Goal: Task Accomplishment & Management: Use online tool/utility

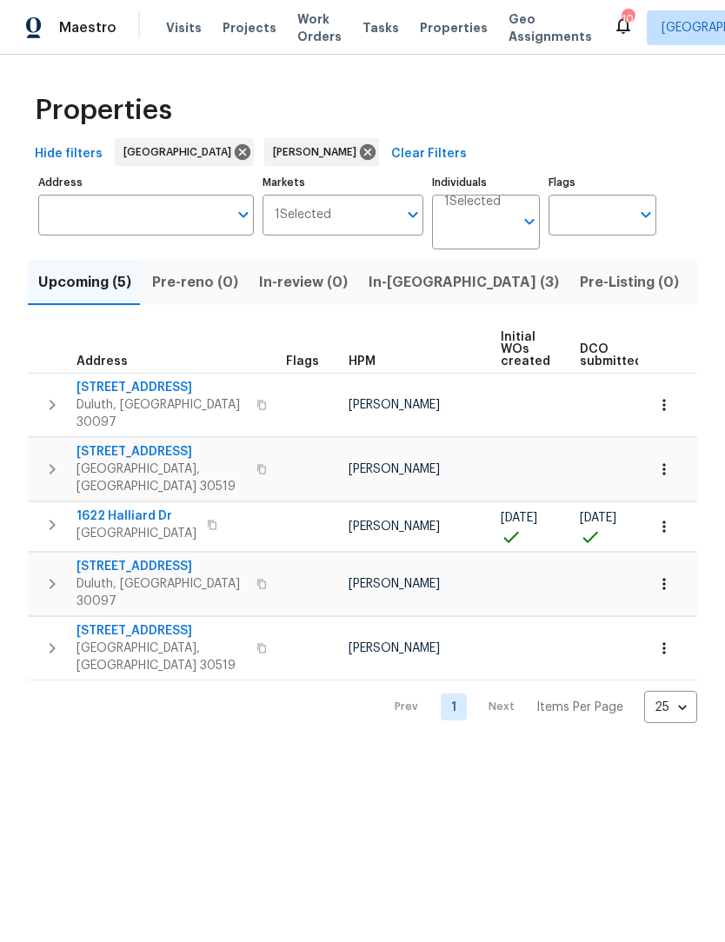
scroll to position [1, 0]
click at [397, 286] on span "In-reno (3)" at bounding box center [464, 282] width 190 height 24
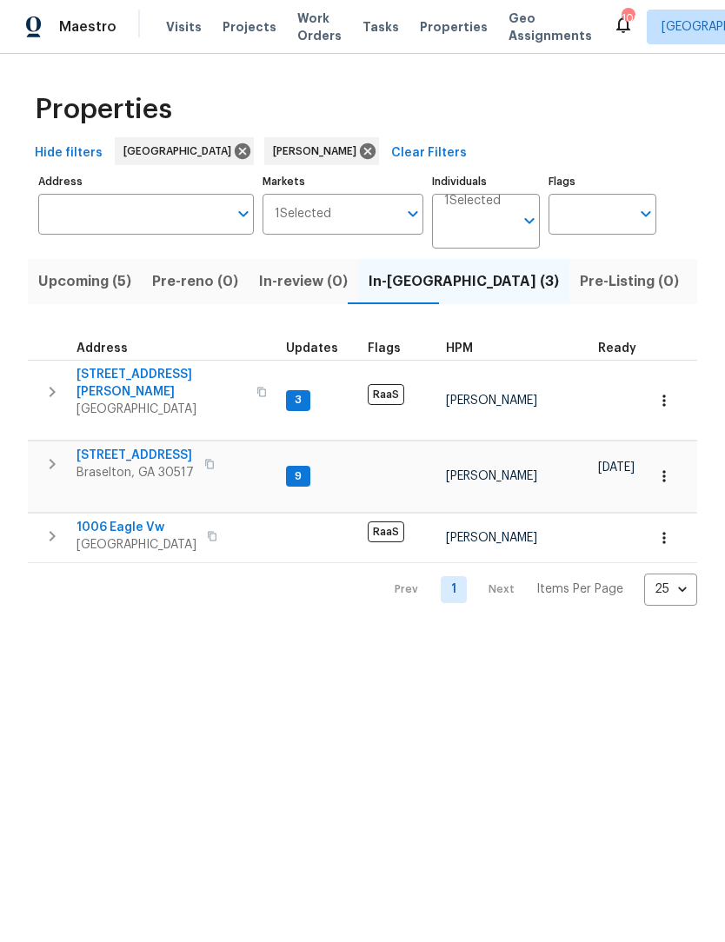
click at [143, 378] on span "5028 Nichols Dr" at bounding box center [161, 384] width 170 height 35
click at [145, 448] on span "[STREET_ADDRESS]" at bounding box center [134, 456] width 117 height 17
click at [156, 382] on span "5028 Nichols Dr" at bounding box center [161, 384] width 170 height 35
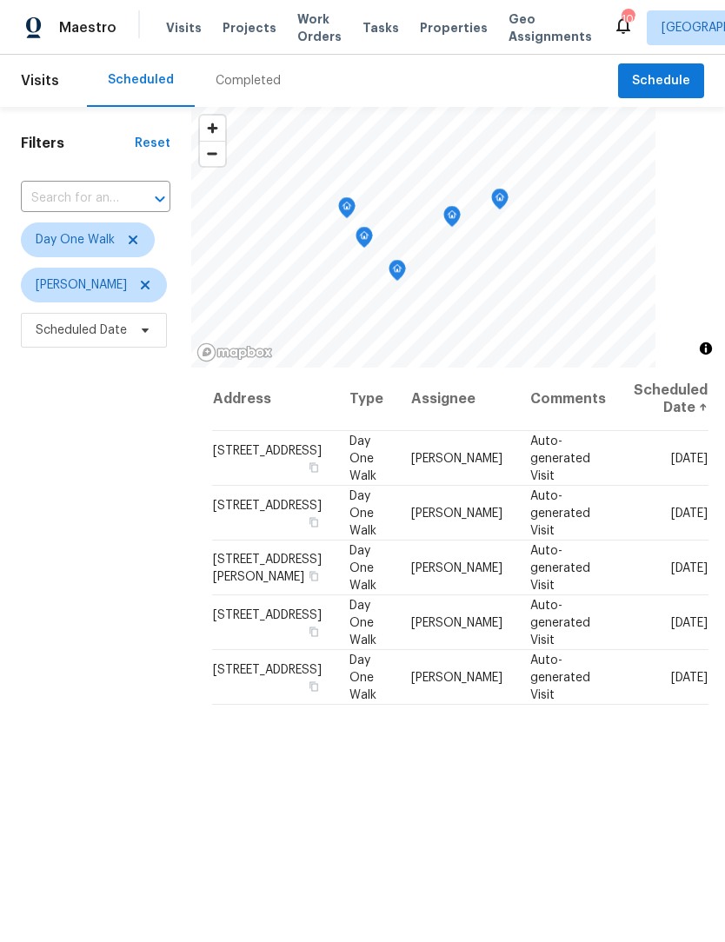
click at [314, 21] on span "Work Orders" at bounding box center [319, 27] width 44 height 35
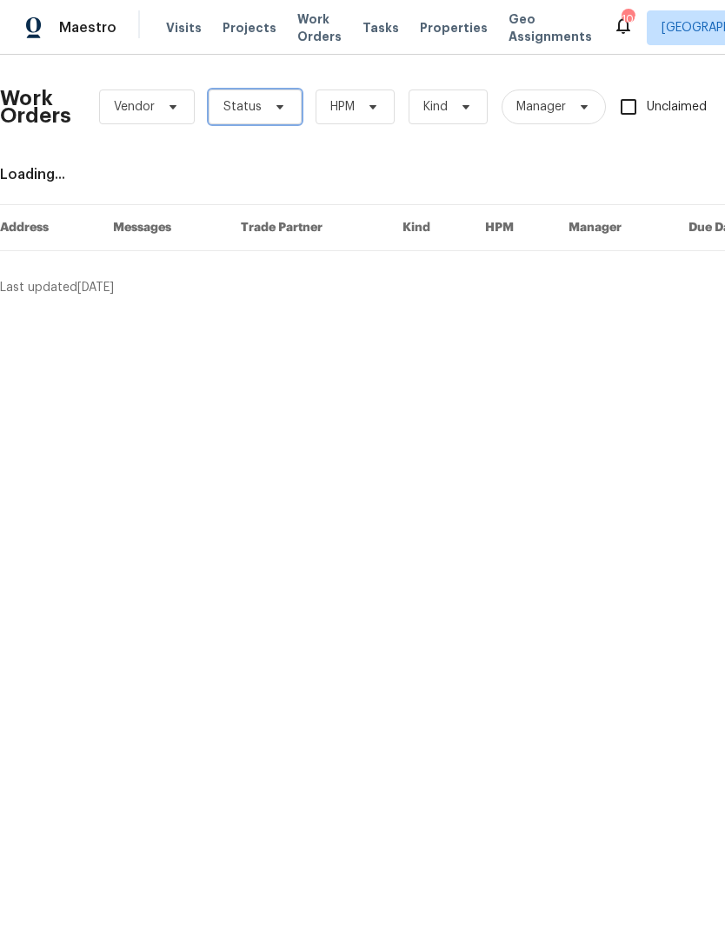
click at [280, 110] on icon at bounding box center [280, 107] width 14 height 14
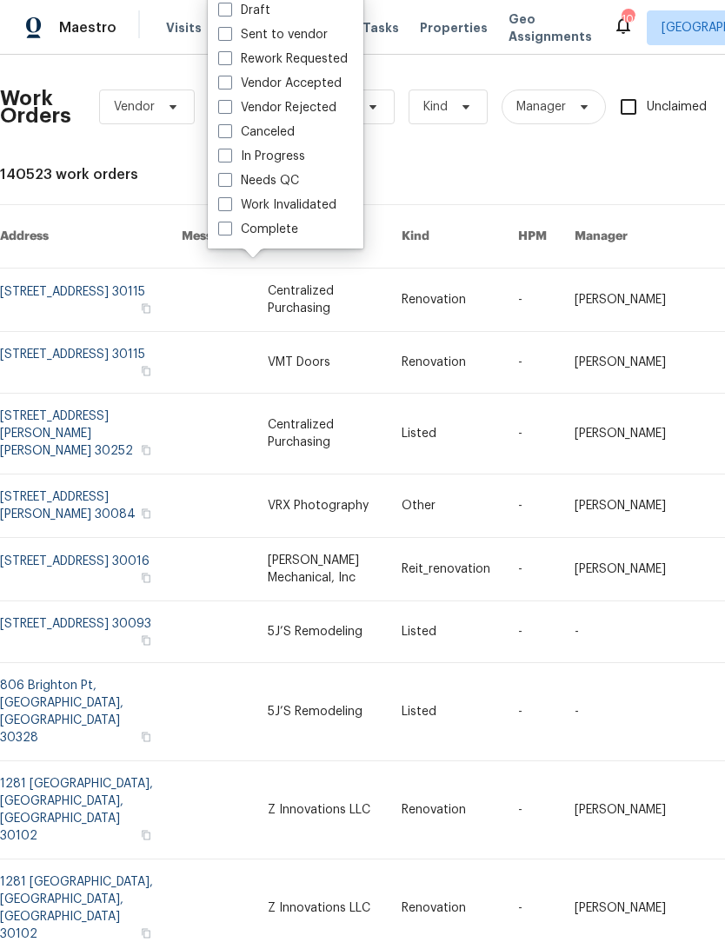
click at [229, 179] on span at bounding box center [225, 180] width 14 height 14
click at [229, 179] on input "Needs QC" at bounding box center [223, 177] width 11 height 11
checkbox input "true"
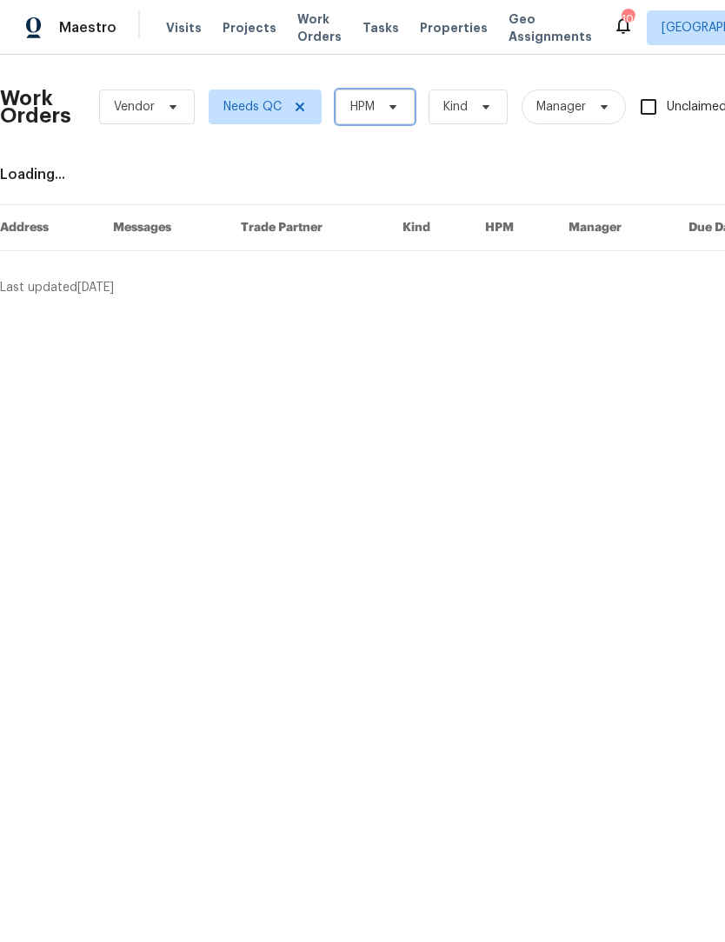
click at [390, 108] on icon at bounding box center [393, 107] width 14 height 14
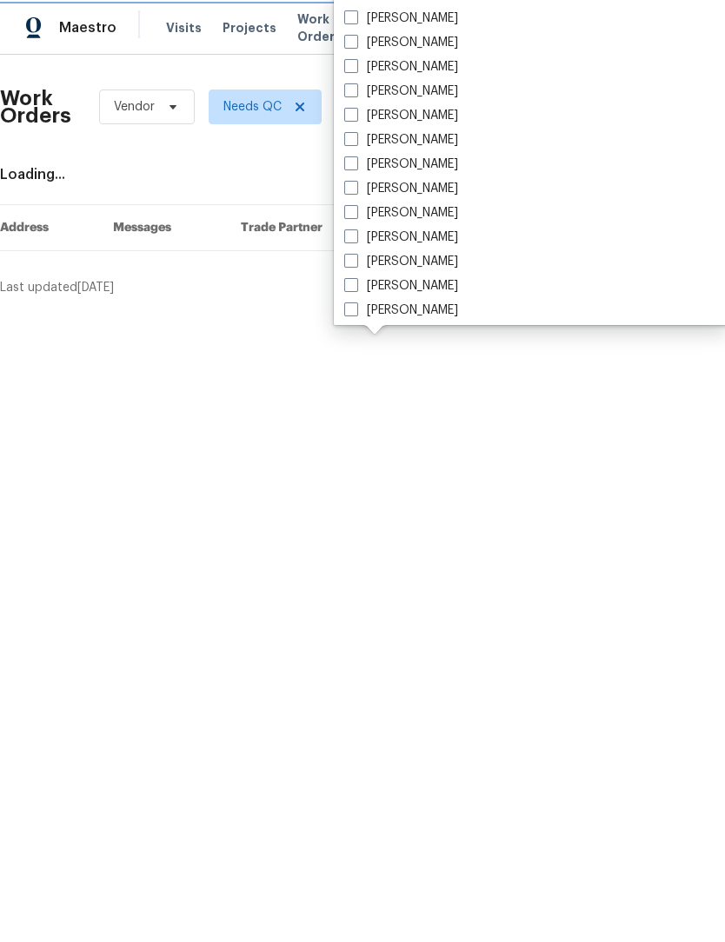
scroll to position [1183, 0]
click at [362, 93] on label "[PERSON_NAME]" at bounding box center [401, 92] width 114 height 17
click at [356, 93] on input "[PERSON_NAME]" at bounding box center [349, 89] width 11 height 11
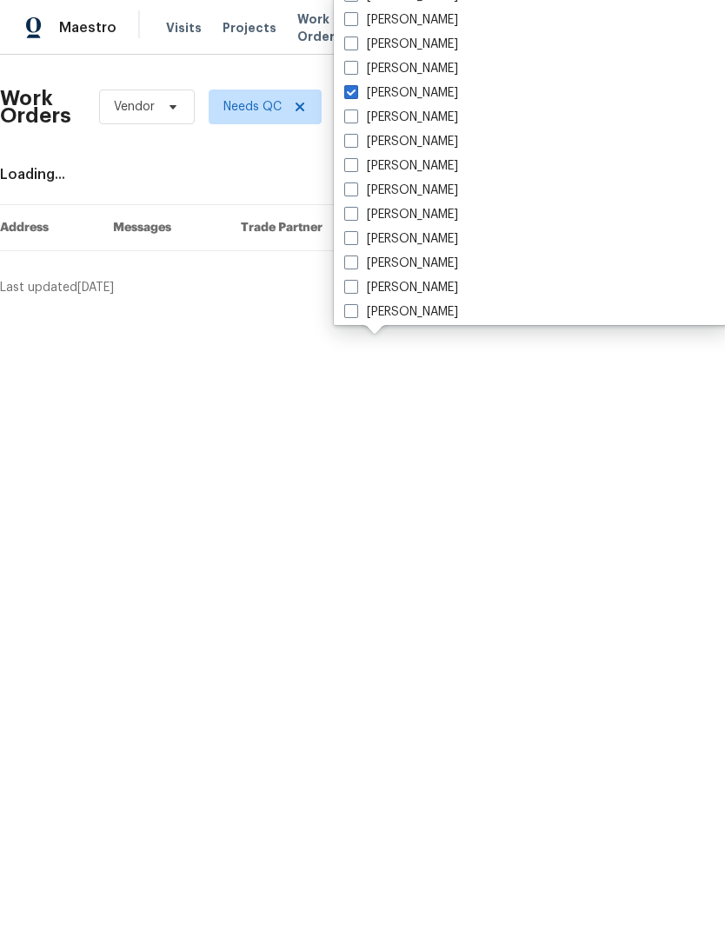
checkbox input "true"
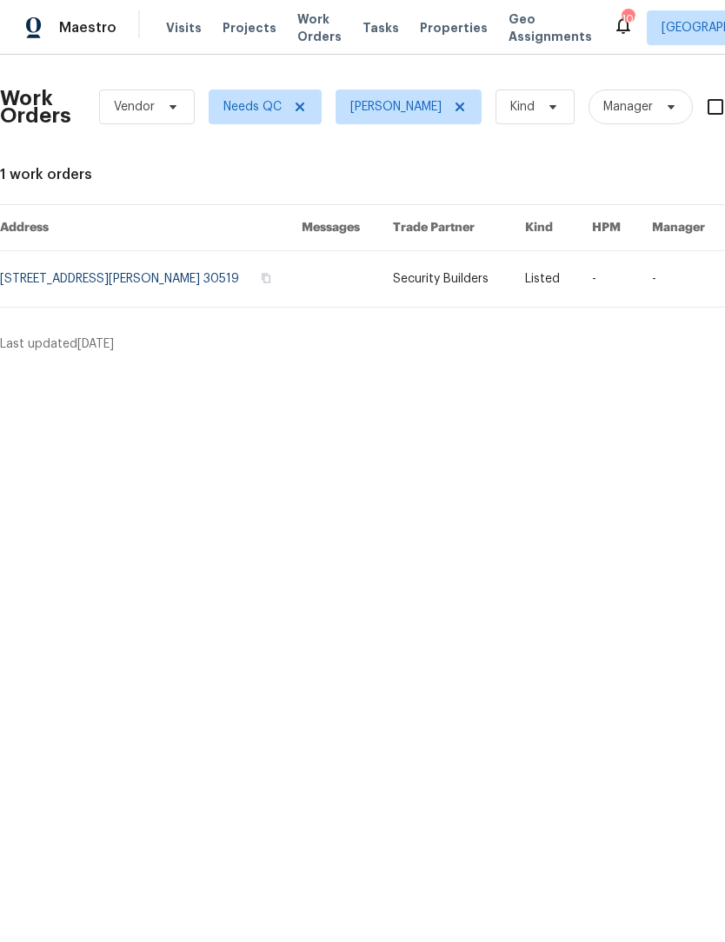
click at [195, 277] on link at bounding box center [151, 279] width 302 height 56
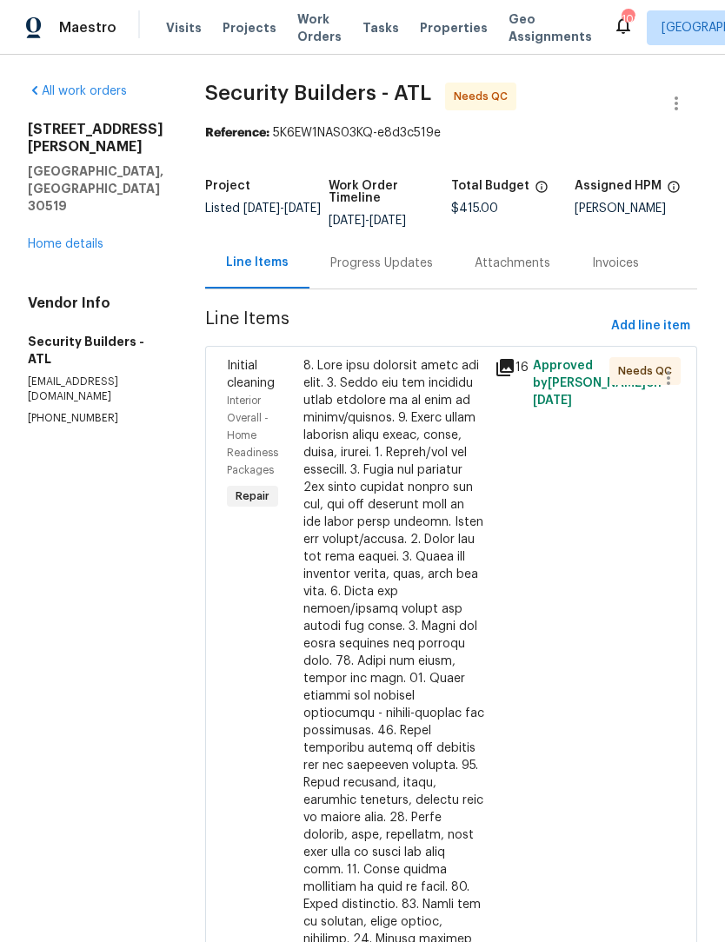
click at [396, 490] on div at bounding box center [393, 774] width 181 height 835
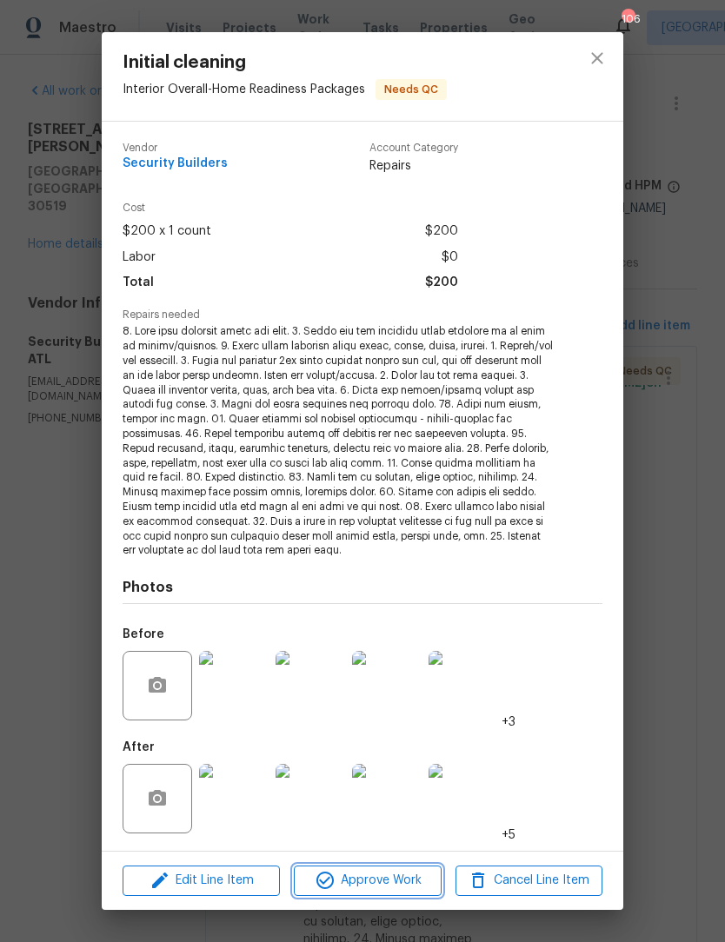
click at [399, 876] on span "Approve Work" at bounding box center [367, 881] width 136 height 22
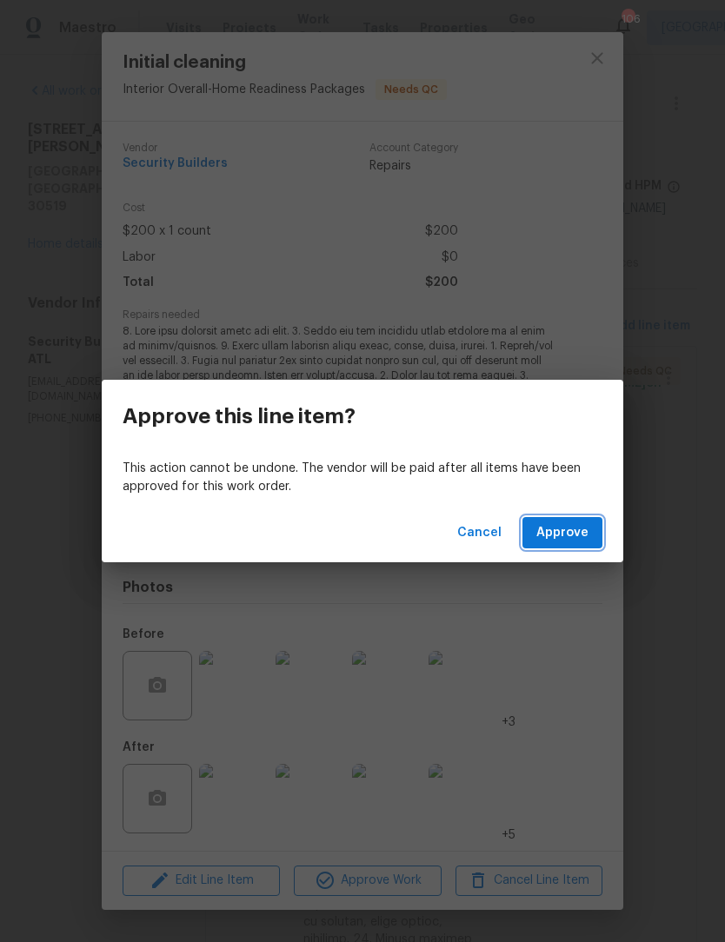
click at [590, 541] on button "Approve" at bounding box center [562, 533] width 80 height 32
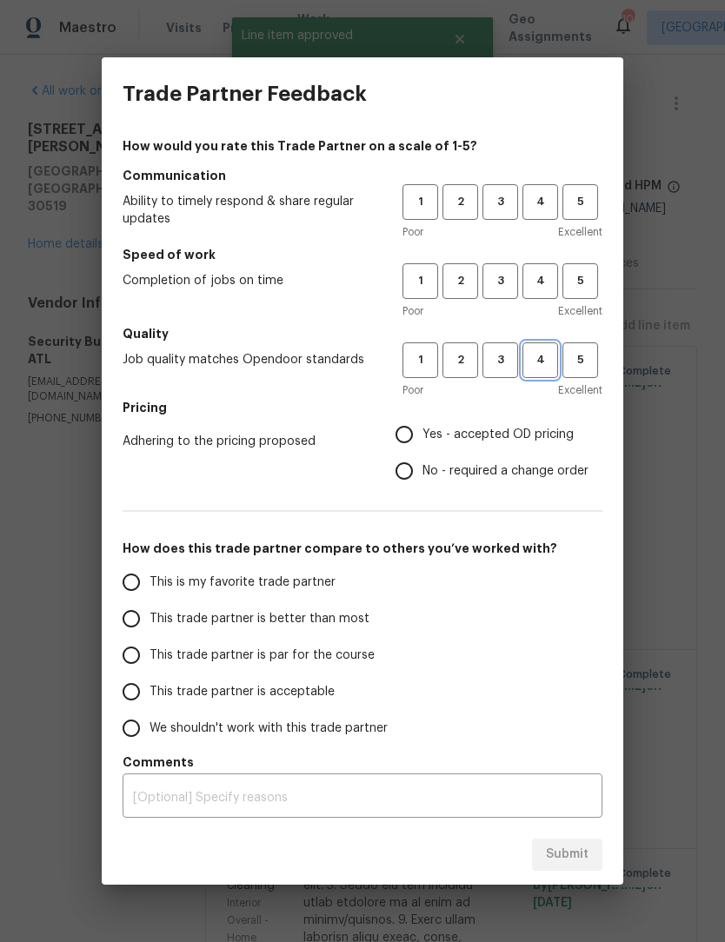
click at [552, 367] on span "4" at bounding box center [540, 360] width 32 height 20
click at [545, 286] on span "4" at bounding box center [540, 281] width 32 height 20
click at [546, 209] on span "4" at bounding box center [540, 202] width 32 height 20
click at [416, 437] on input "Yes - accepted OD pricing" at bounding box center [404, 434] width 37 height 37
radio input "true"
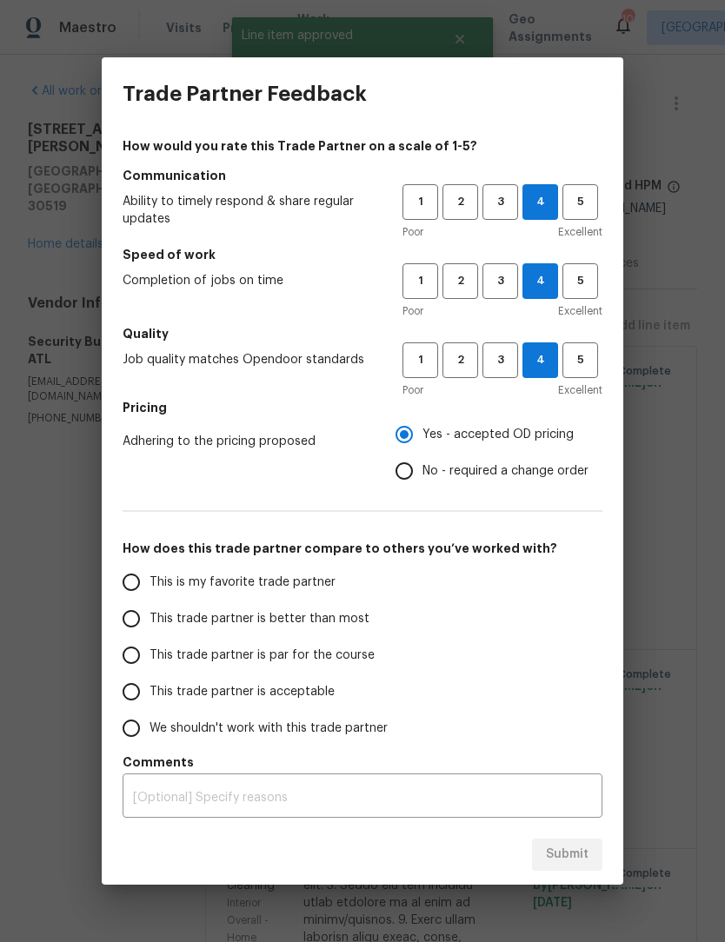
click at [130, 589] on input "This is my favorite trade partner" at bounding box center [131, 582] width 37 height 37
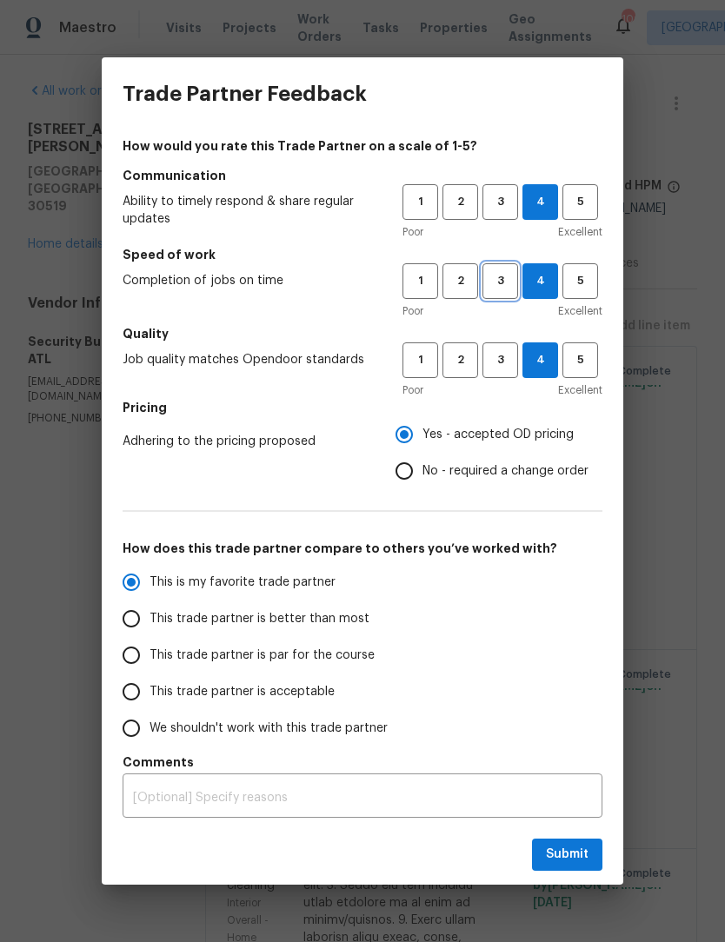
click at [502, 286] on span "3" at bounding box center [500, 281] width 32 height 20
radio input "true"
click at [581, 855] on span "Submit" at bounding box center [567, 855] width 43 height 22
radio input "false"
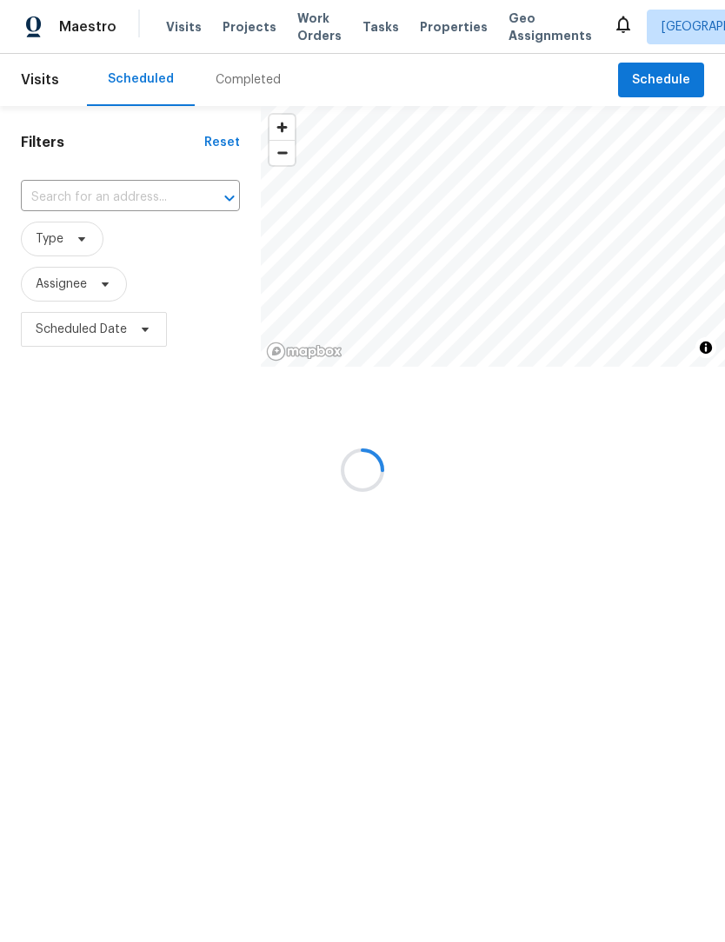
scroll to position [1, 0]
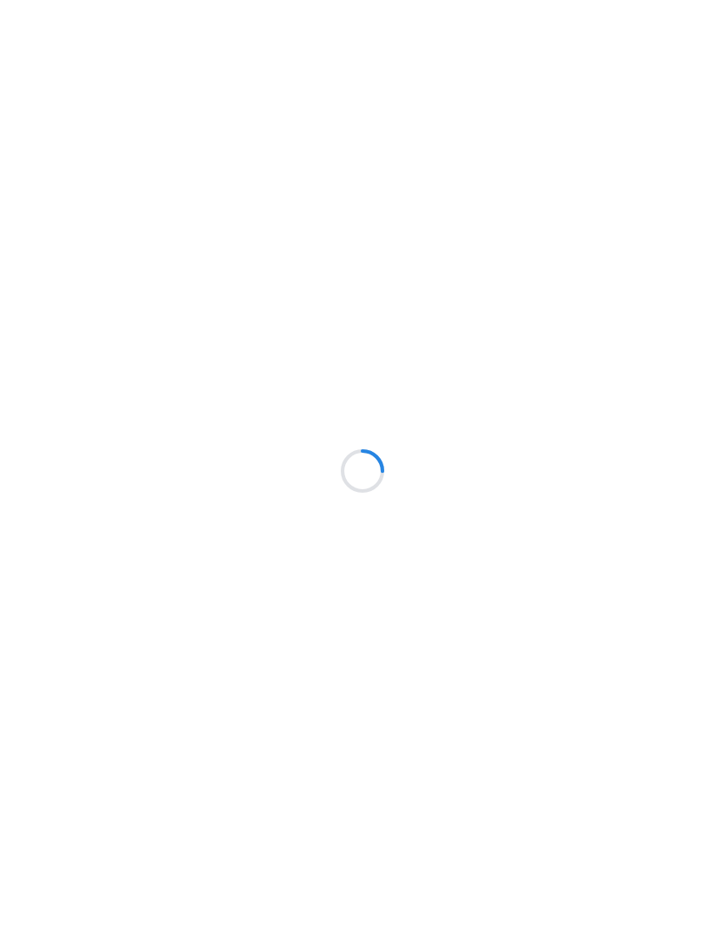
scroll to position [1, 0]
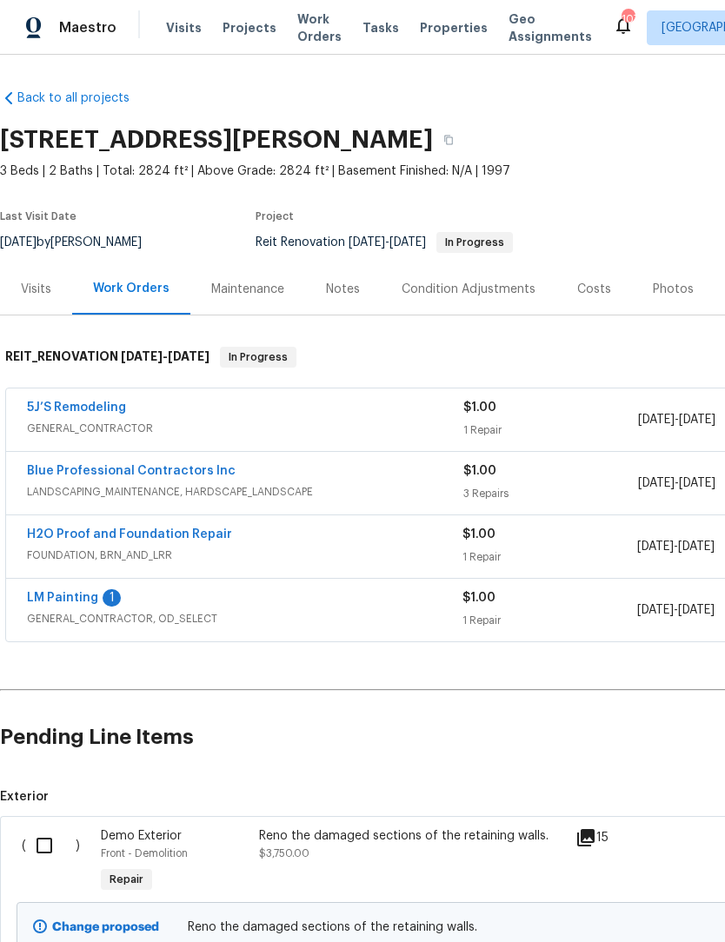
click at [350, 295] on div "Notes" at bounding box center [343, 289] width 34 height 17
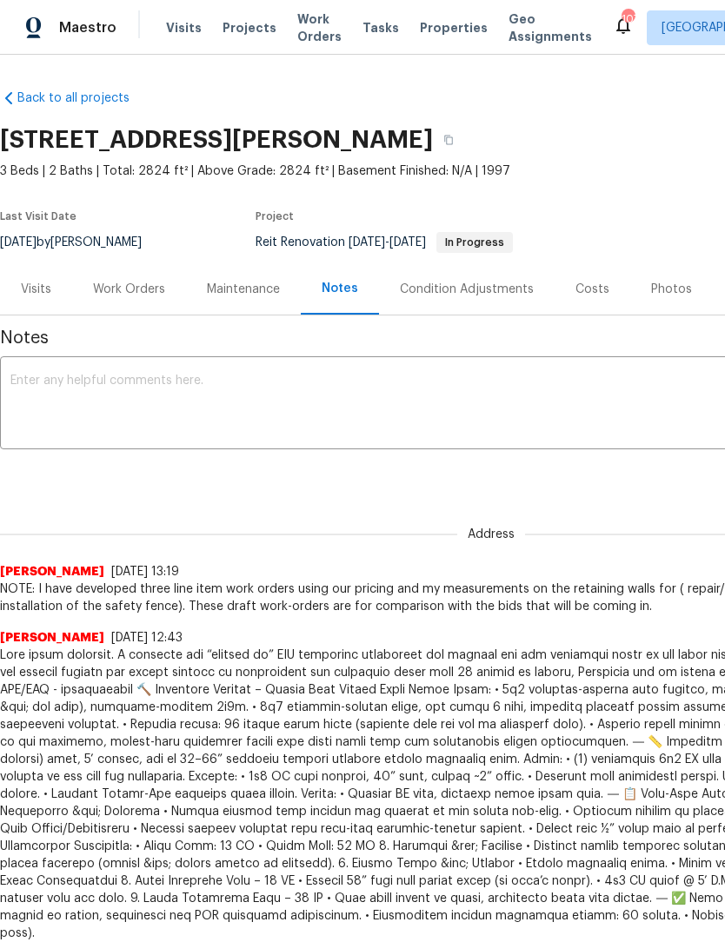
click at [179, 381] on textarea at bounding box center [490, 405] width 961 height 61
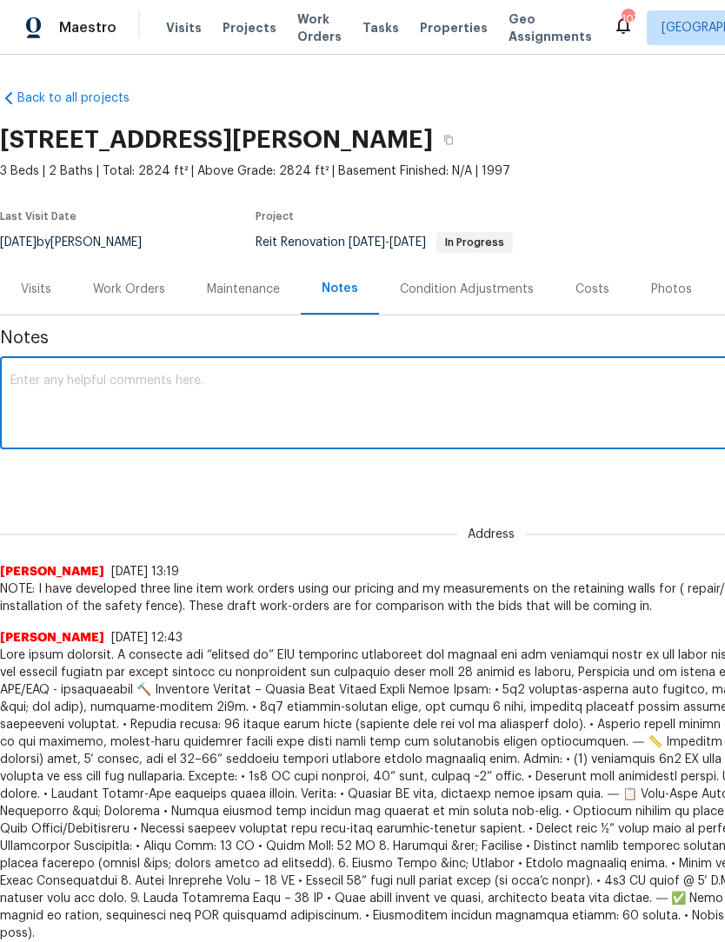
click at [135, 379] on textarea at bounding box center [490, 405] width 961 height 61
paste textarea "elsa.frieri Quote 1. GC 5J: Retaining wall labor and material includes 4x4’s to…"
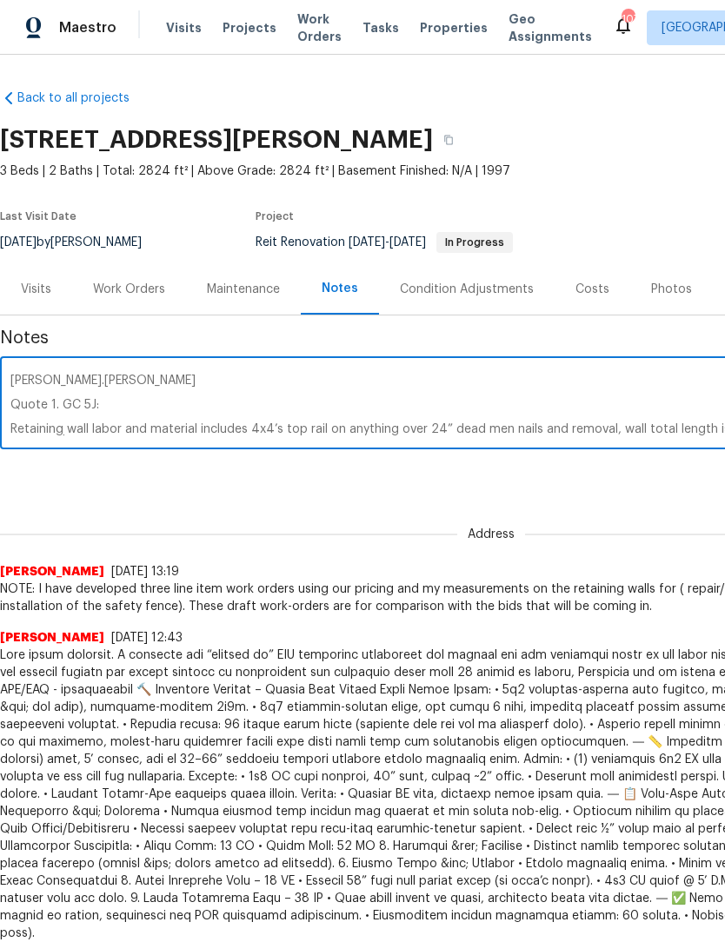
scroll to position [97, 0]
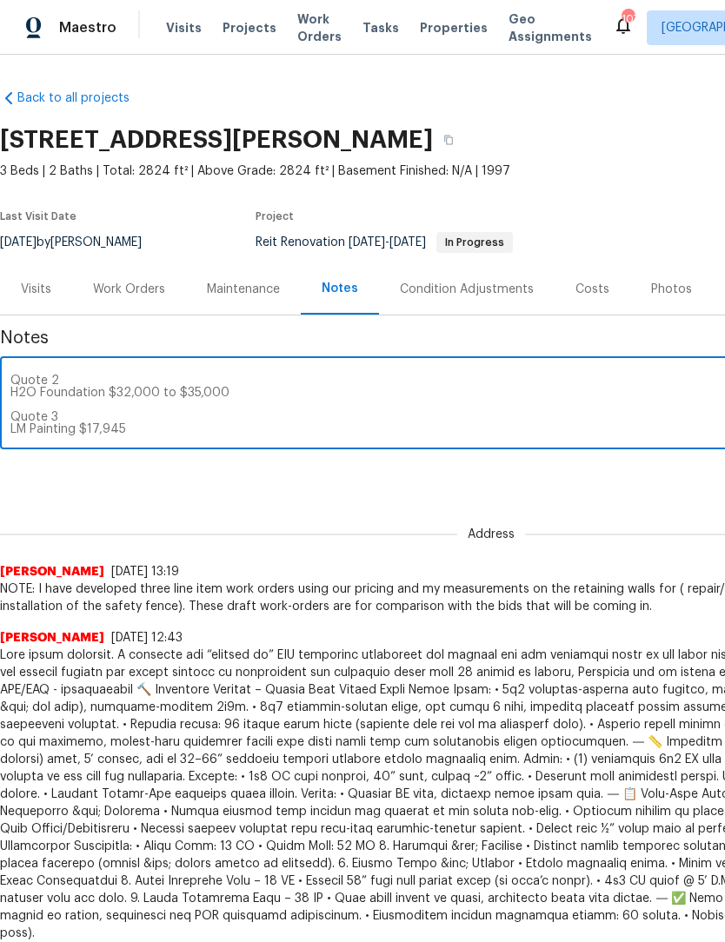
click at [235, 414] on textarea "elsa.frieri Quote 1. GC 5J: Retaining wall labor and material includes 4x4’s to…" at bounding box center [490, 405] width 961 height 61
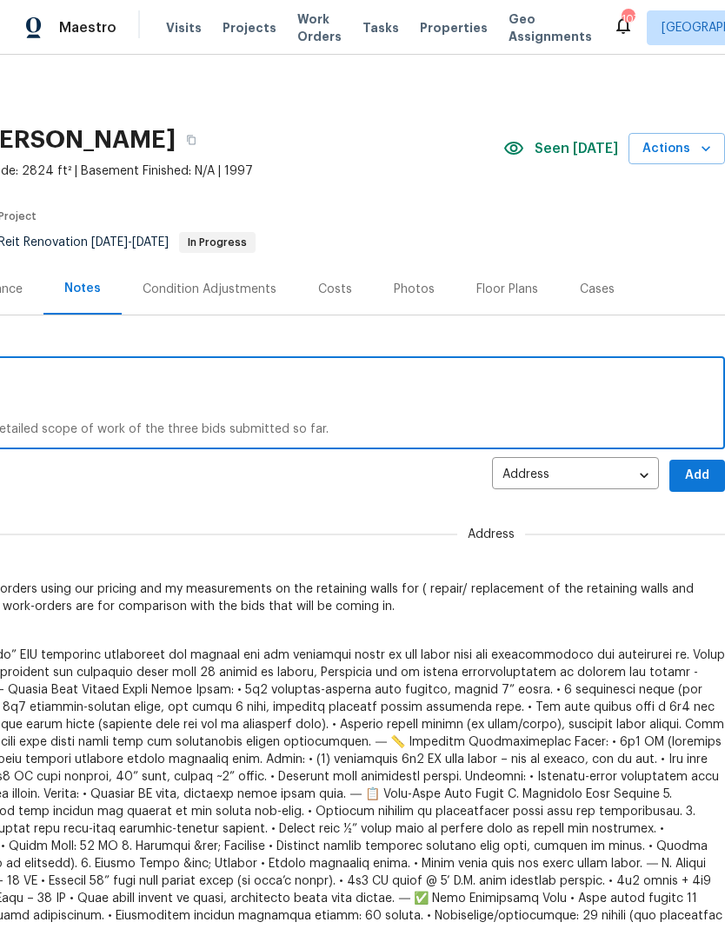
scroll to position [0, 257]
type textarea "elsa.frieri Quote 1. GC 5J: Retaining wall labor and material includes 4x4’s to…"
click at [698, 485] on span "Add" at bounding box center [697, 476] width 28 height 22
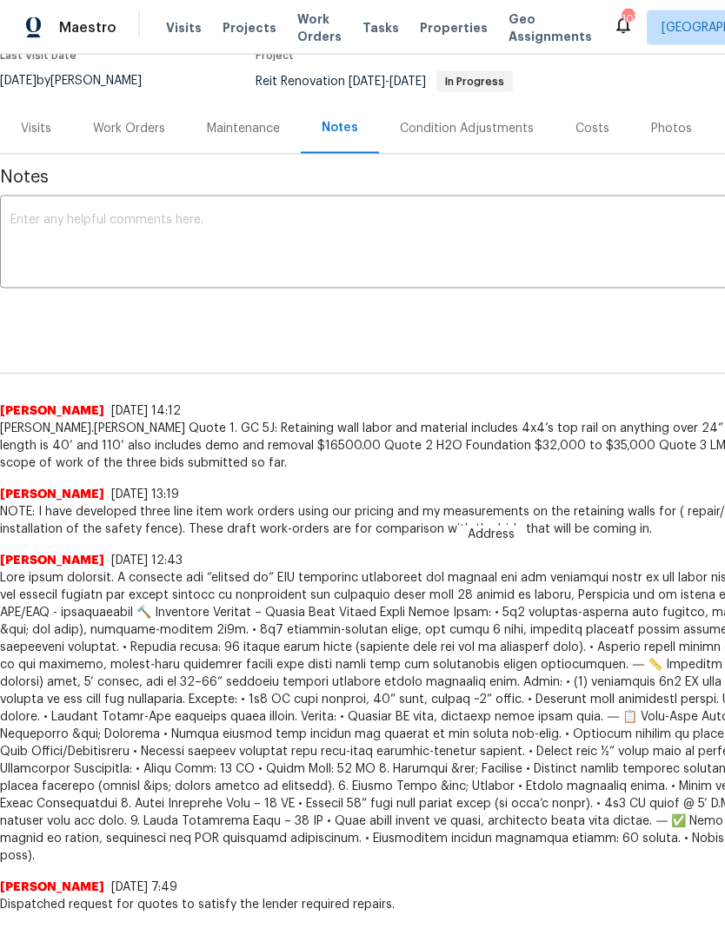
scroll to position [0, 0]
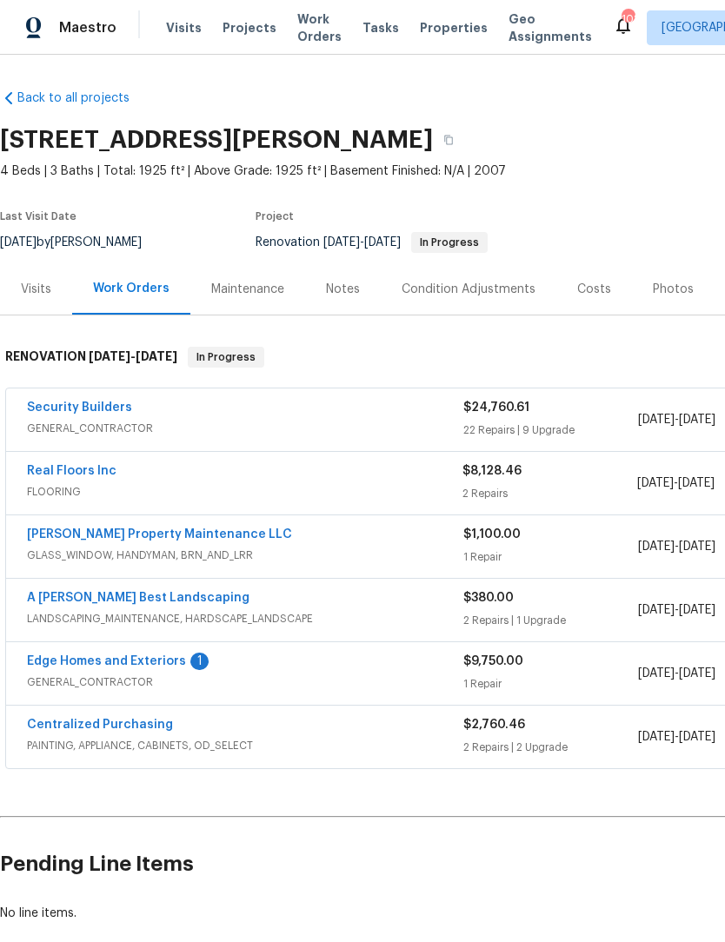
click at [75, 662] on link "Edge Homes and Exteriors" at bounding box center [106, 661] width 159 height 12
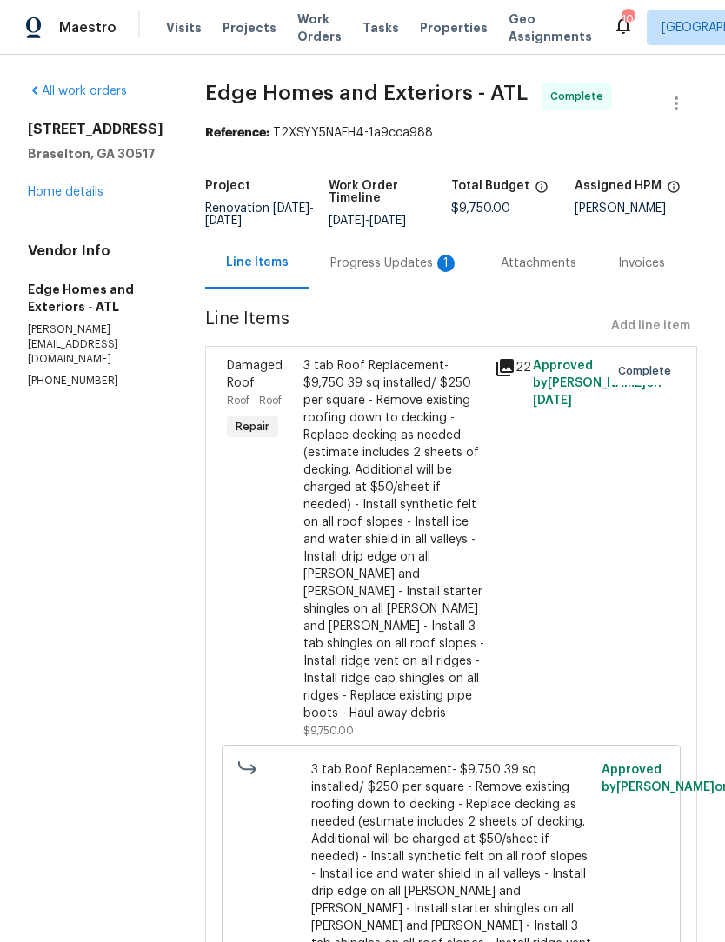
click at [359, 258] on div "Progress Updates 1" at bounding box center [394, 263] width 129 height 17
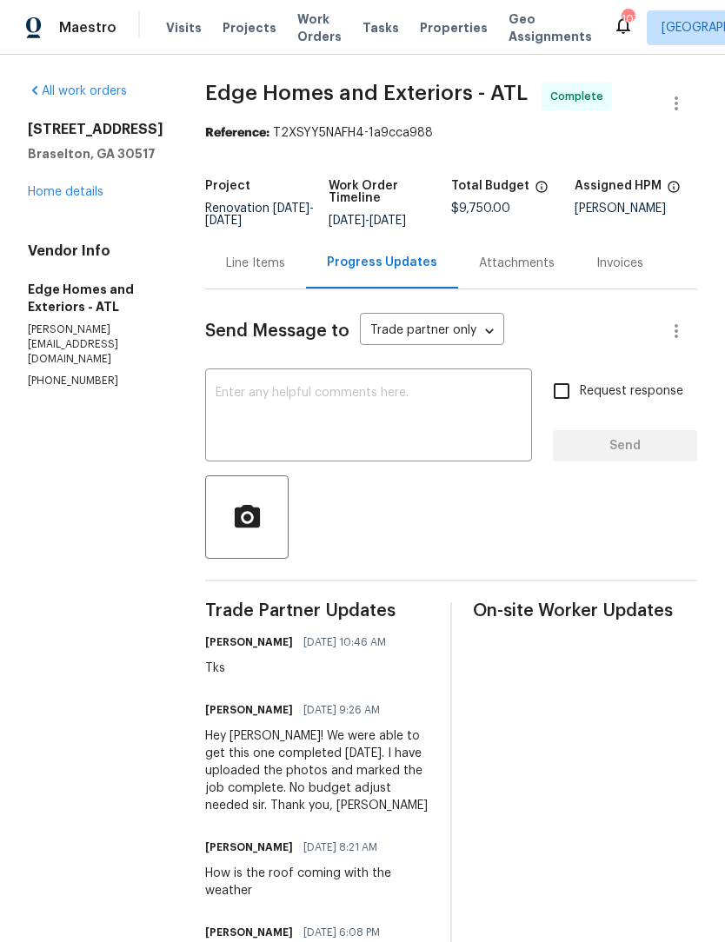
click at [336, 389] on textarea at bounding box center [369, 417] width 306 height 61
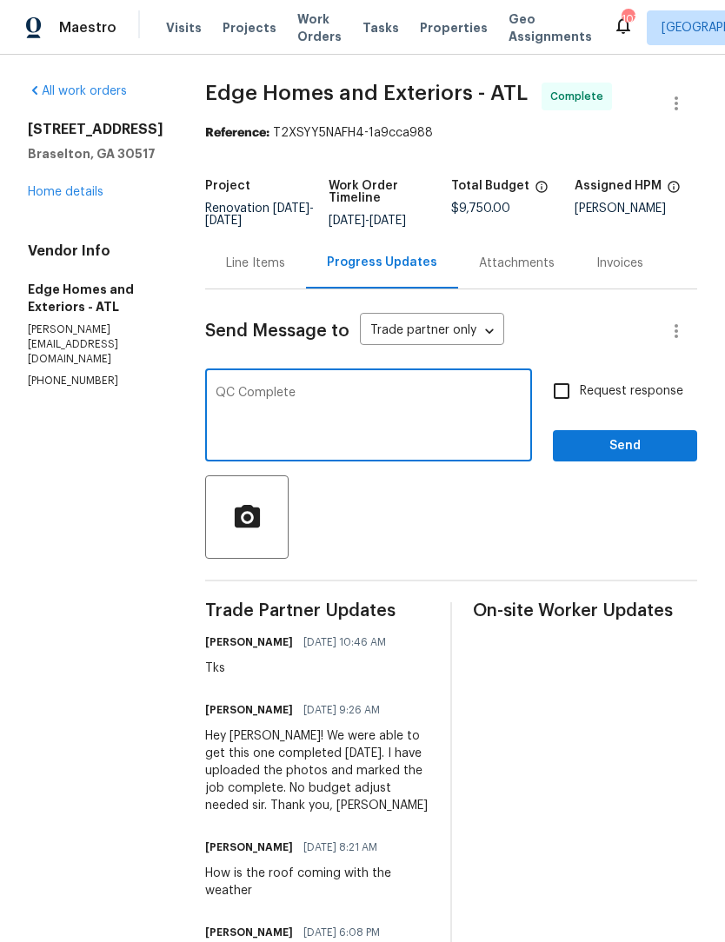
type textarea "QC Complete"
click at [642, 443] on span "Send" at bounding box center [625, 447] width 116 height 22
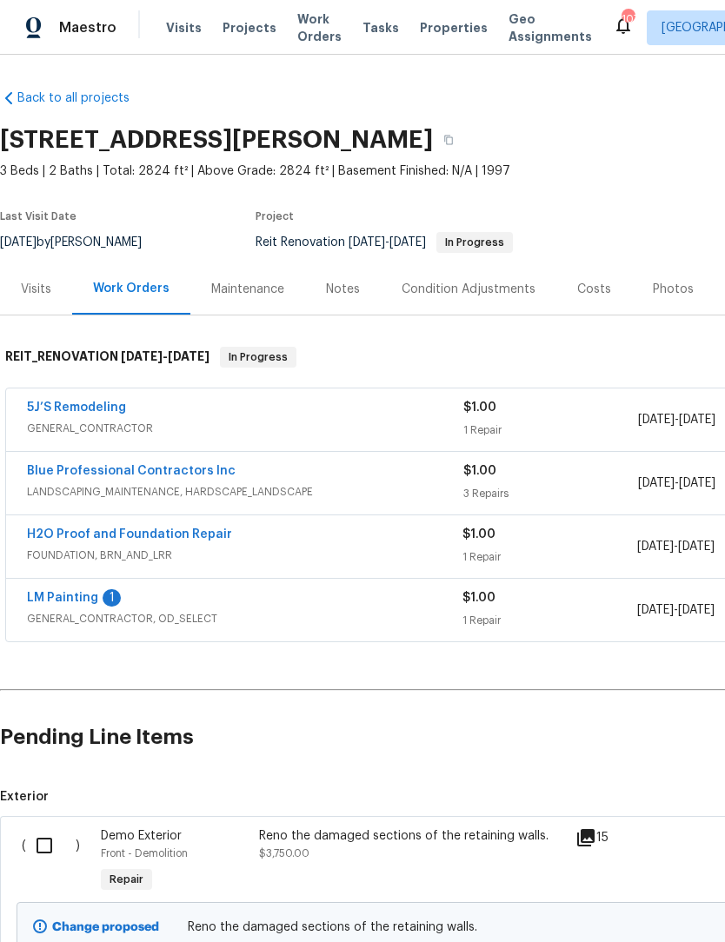
click at [57, 603] on link "LM Painting" at bounding box center [62, 598] width 71 height 12
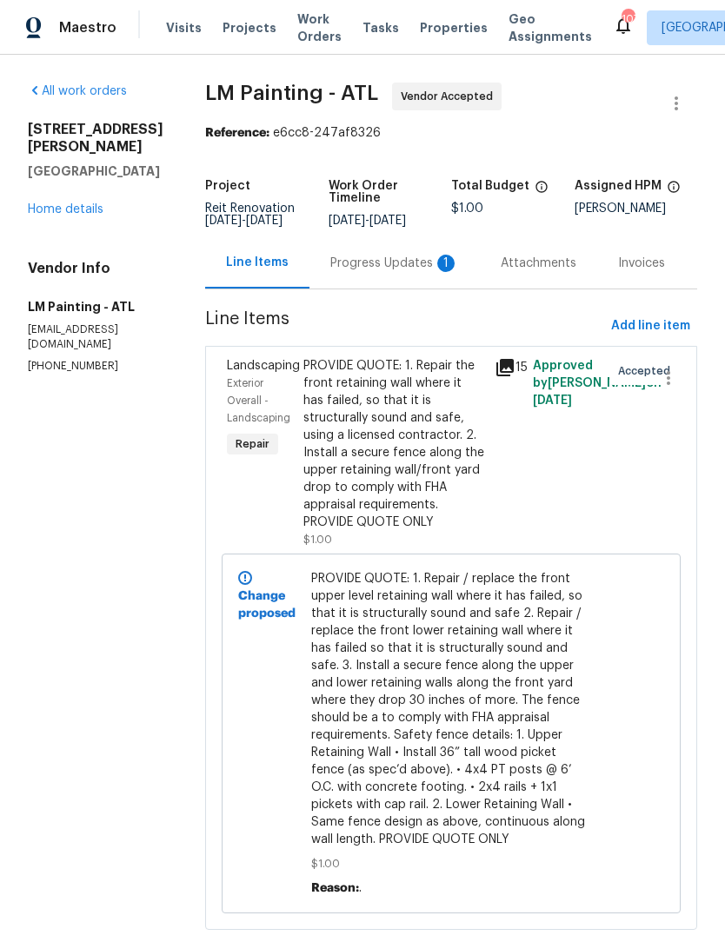
click at [412, 268] on div "Progress Updates 1" at bounding box center [394, 263] width 129 height 17
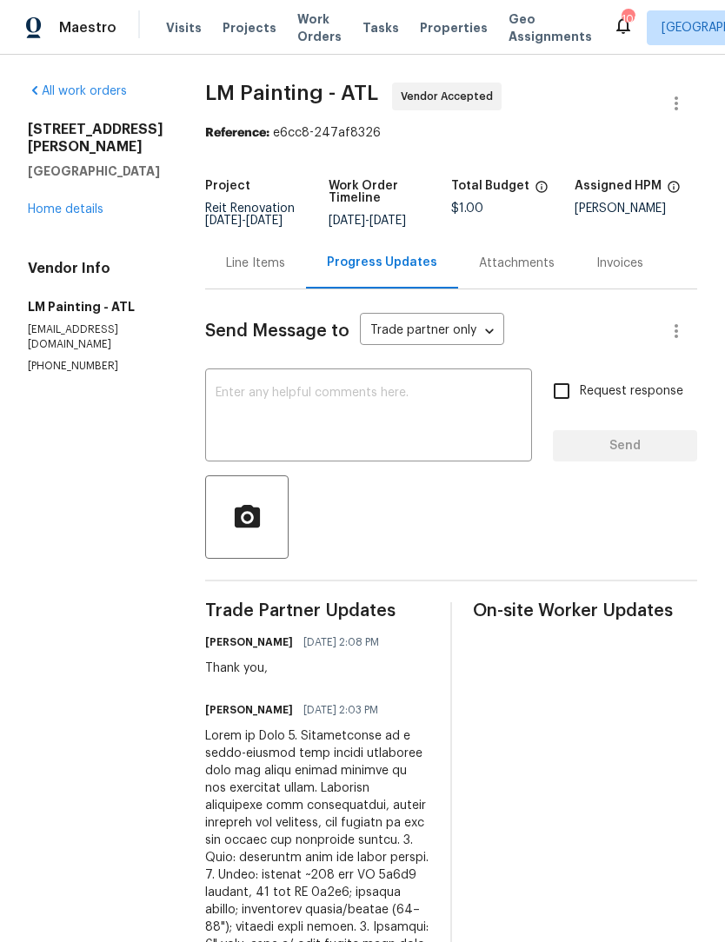
click at [360, 405] on textarea at bounding box center [369, 417] width 306 height 61
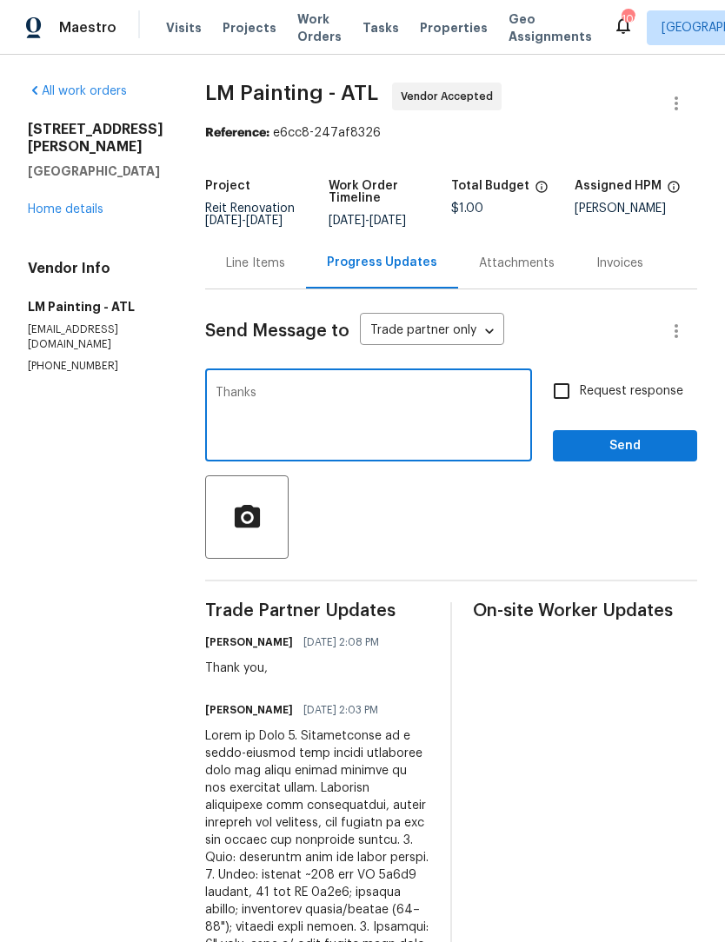
type textarea "Thanks"
click at [636, 457] on span "Send" at bounding box center [625, 447] width 116 height 22
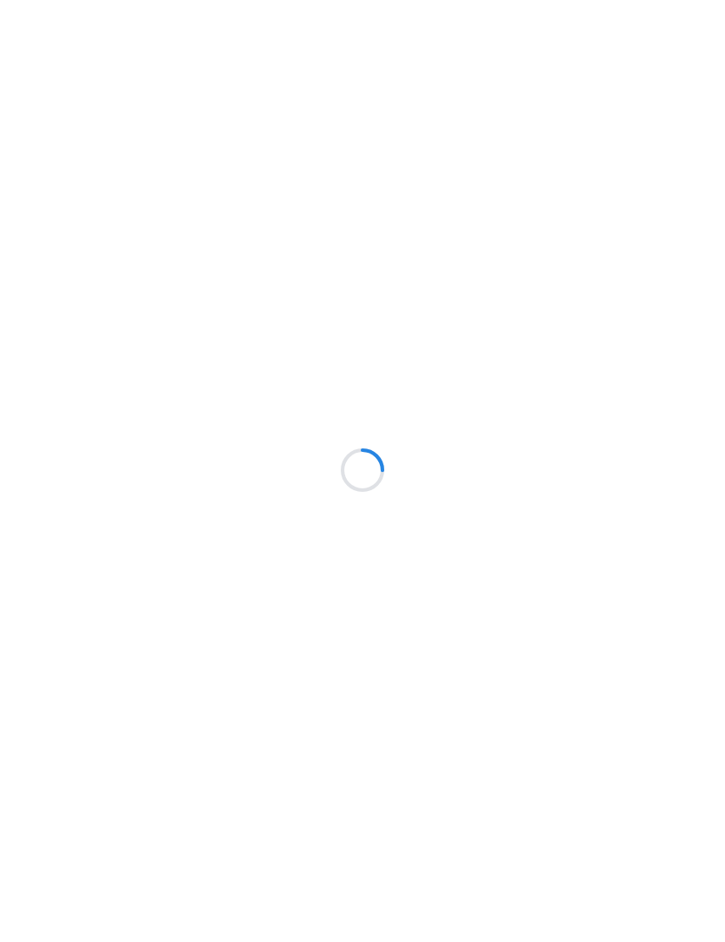
scroll to position [1, 0]
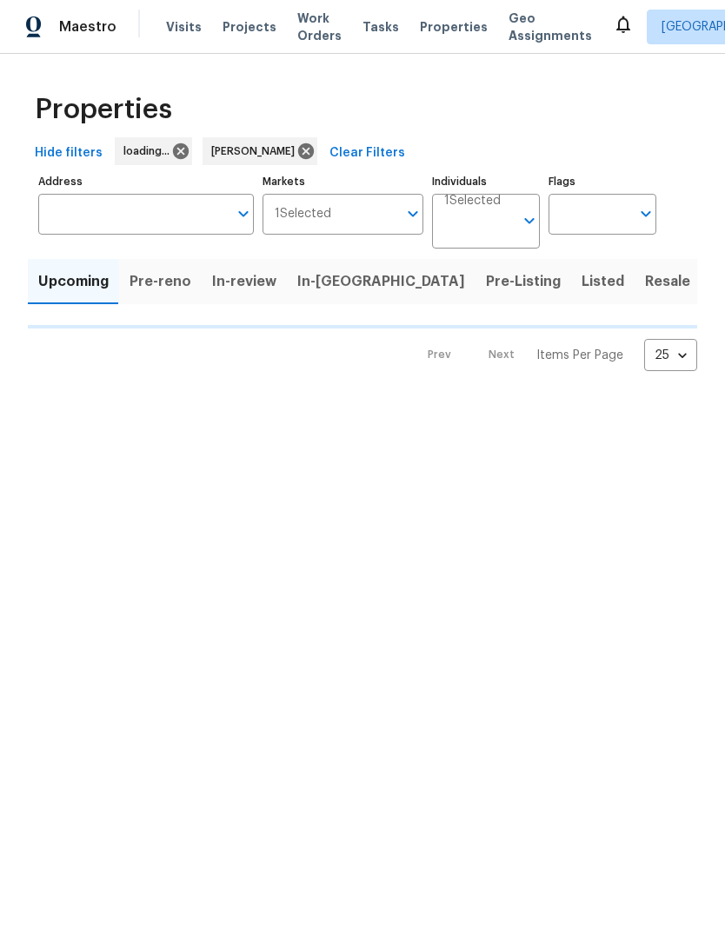
scroll to position [1, 0]
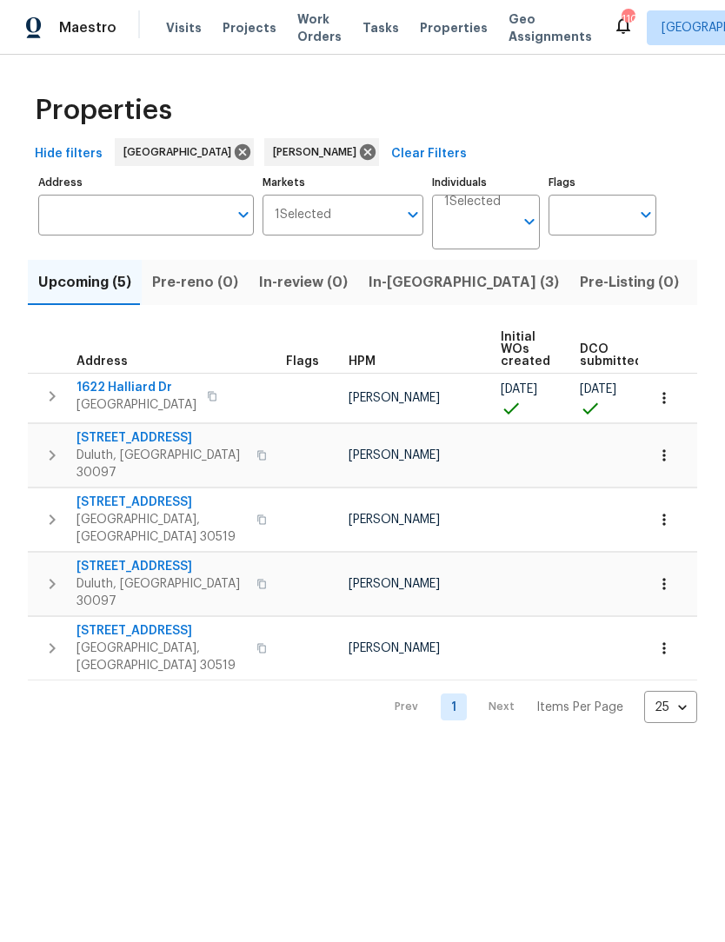
click at [700, 289] on span "Listed (9)" at bounding box center [733, 282] width 66 height 24
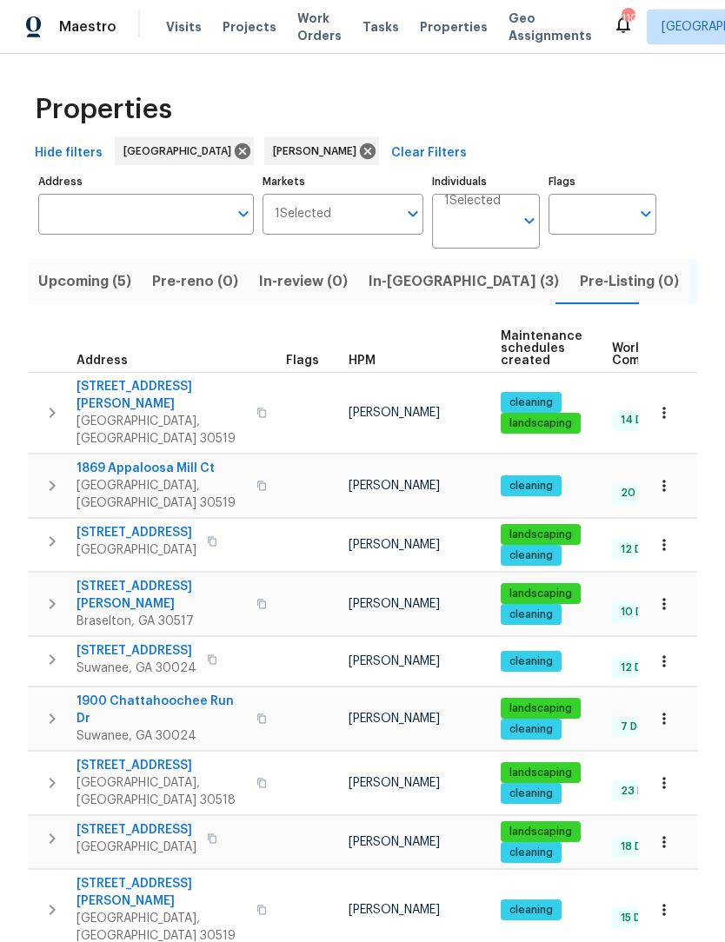
click at [662, 586] on button "button" at bounding box center [664, 605] width 38 height 38
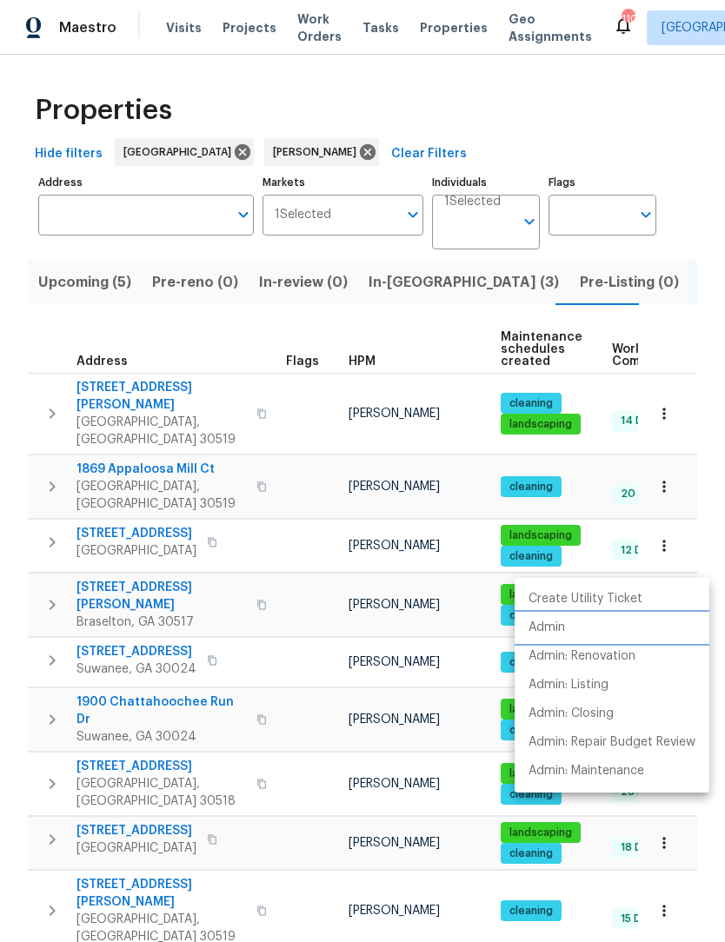
click at [554, 628] on p "Admin" at bounding box center [547, 628] width 37 height 18
click at [268, 569] on div at bounding box center [362, 471] width 725 height 942
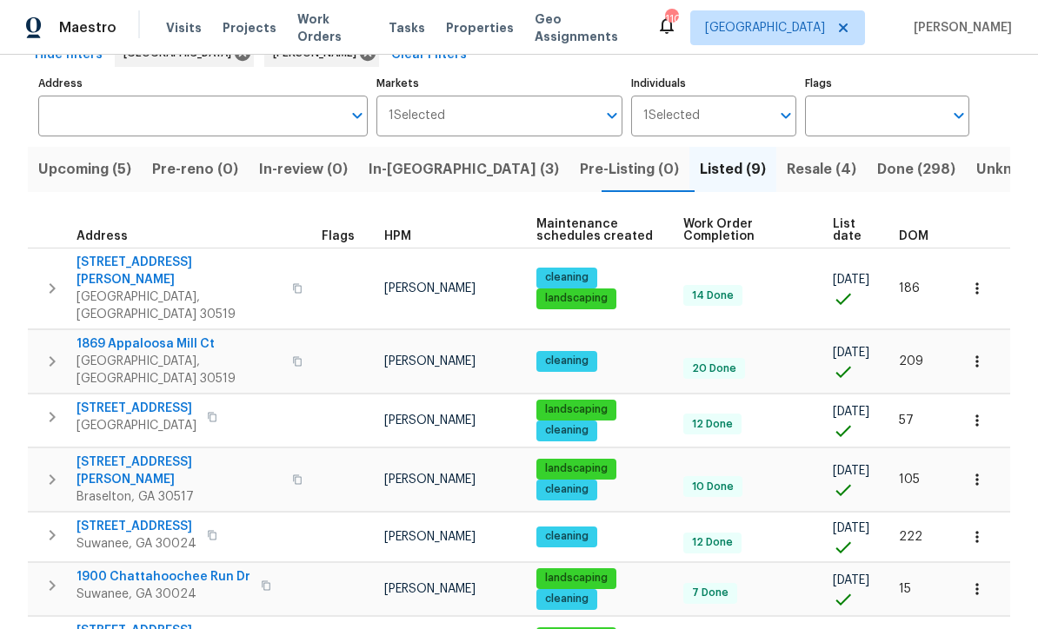
scroll to position [100, 0]
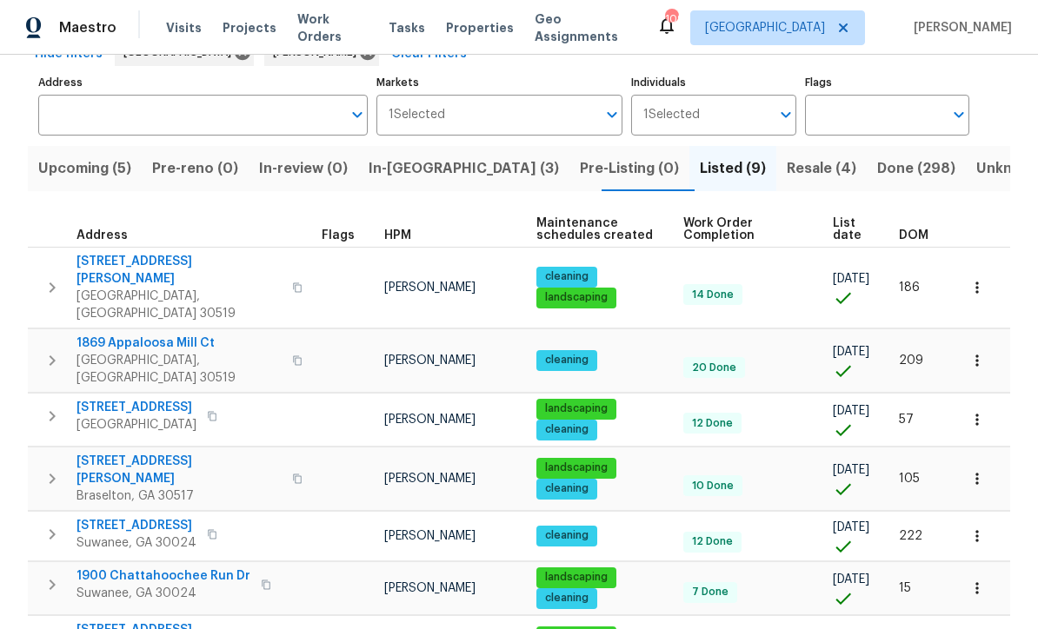
click at [724, 470] on icon "button" at bounding box center [976, 478] width 17 height 17
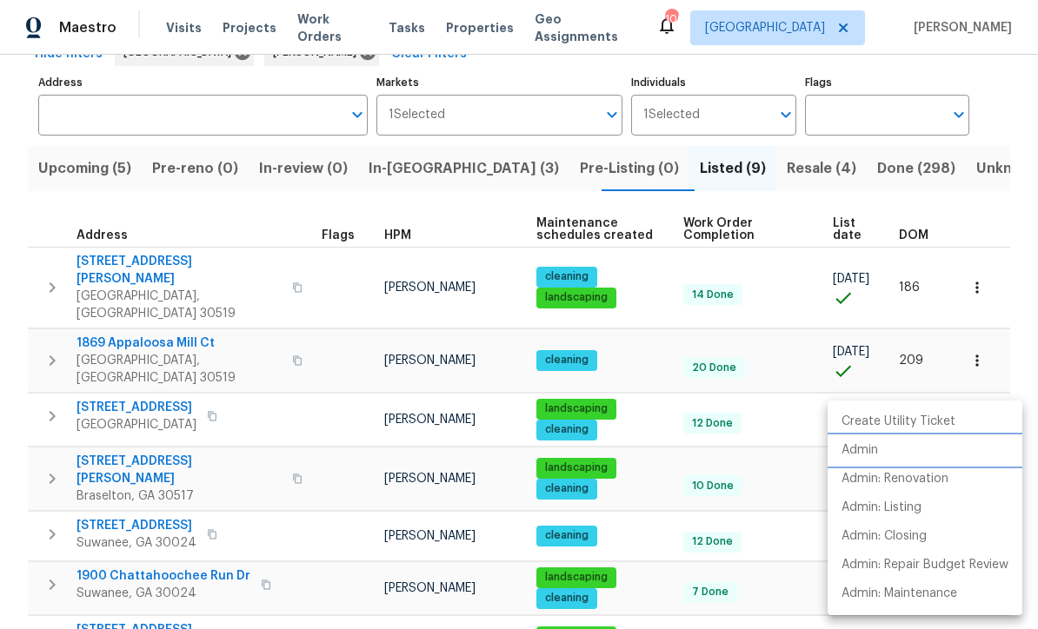
click at [724, 454] on li "Admin" at bounding box center [925, 450] width 195 height 29
